Goal: Information Seeking & Learning: Learn about a topic

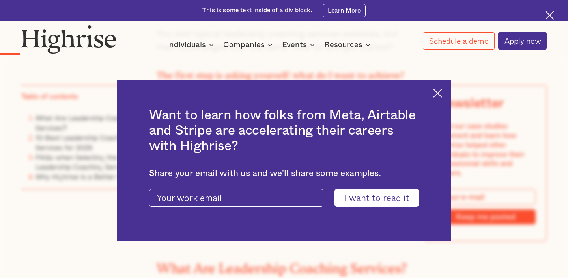
scroll to position [768, 0]
click at [438, 91] on img at bounding box center [437, 93] width 9 height 9
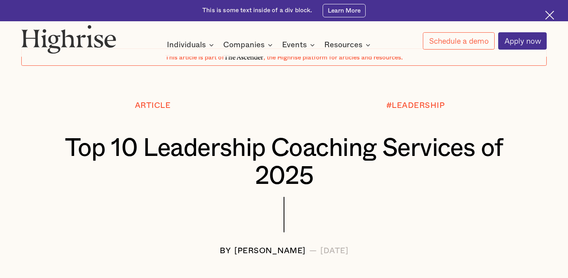
scroll to position [0, 0]
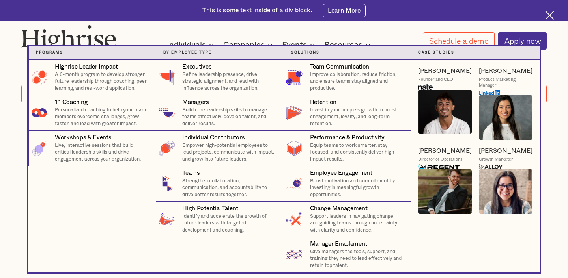
click at [243, 51] on div "By Employee Type" at bounding box center [219, 53] width 113 height 6
